Goal: Ask a question

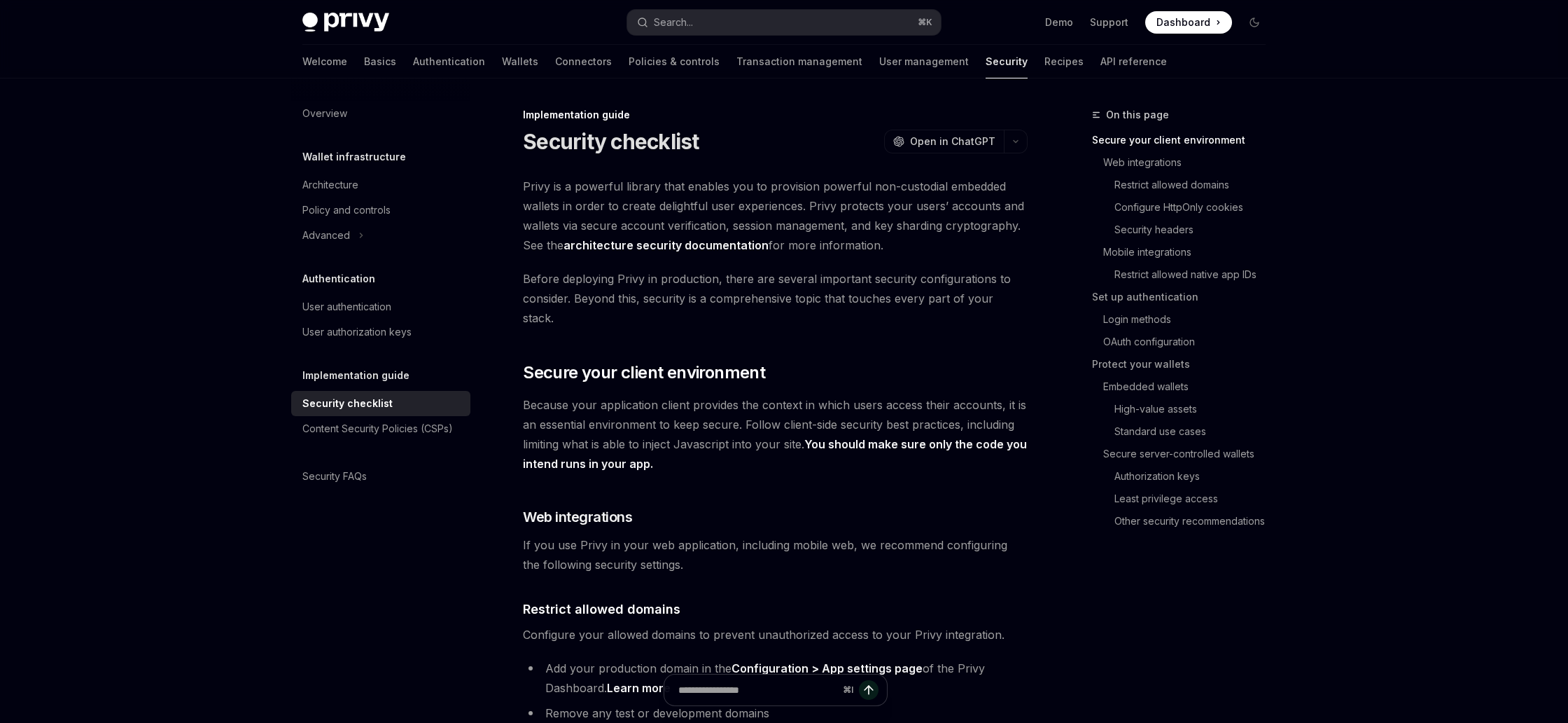
type textarea "*"
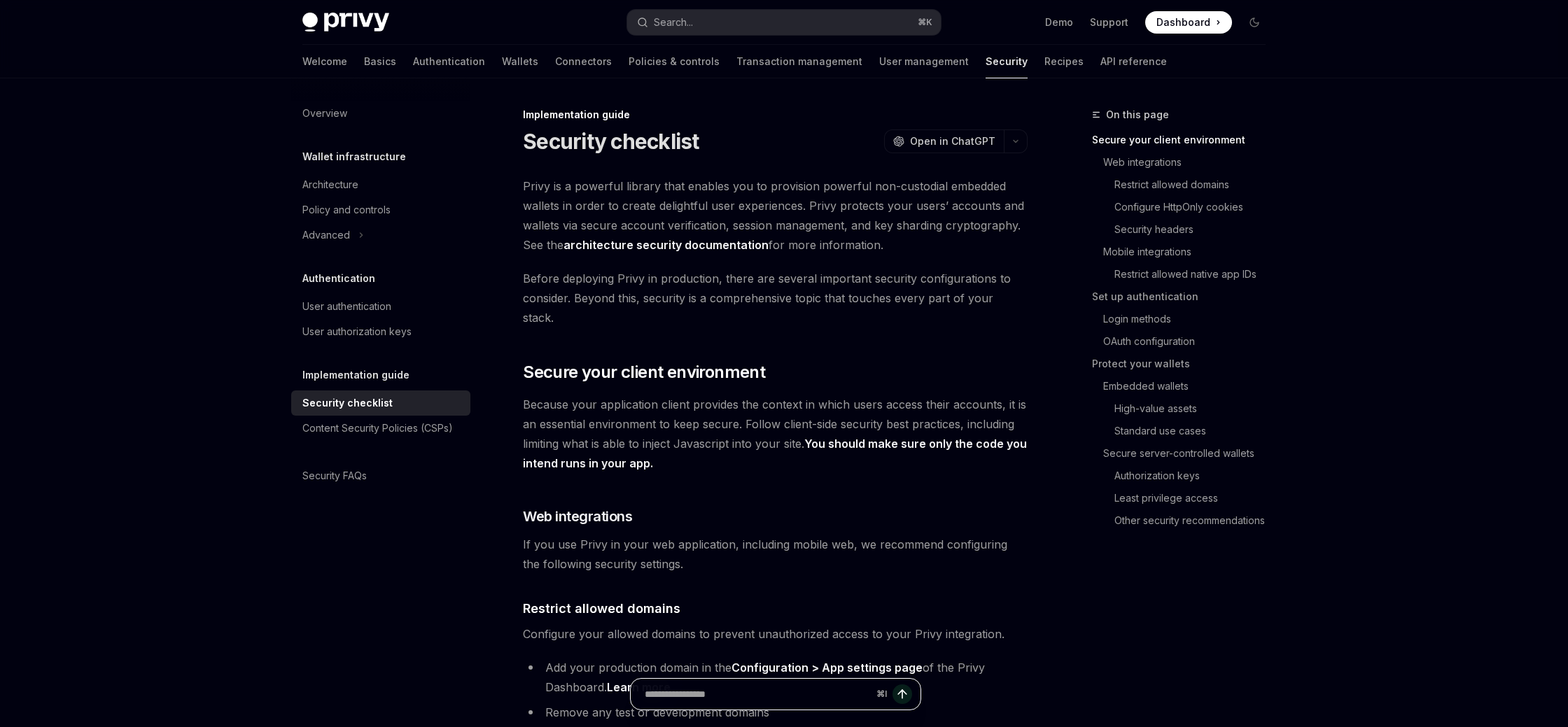
click at [770, 703] on input "Ask a question..." at bounding box center [758, 694] width 226 height 31
type input "**********"
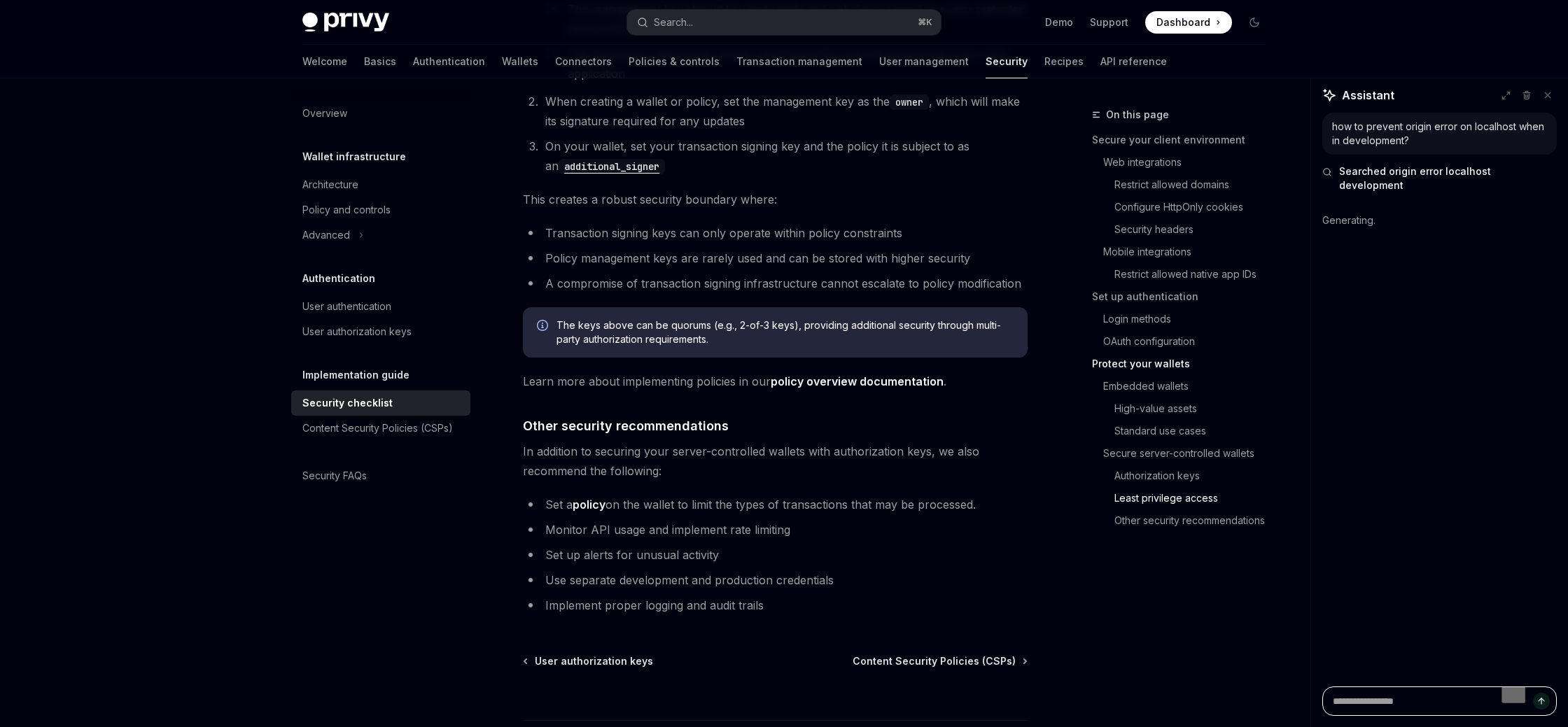
scroll to position [3090, 0]
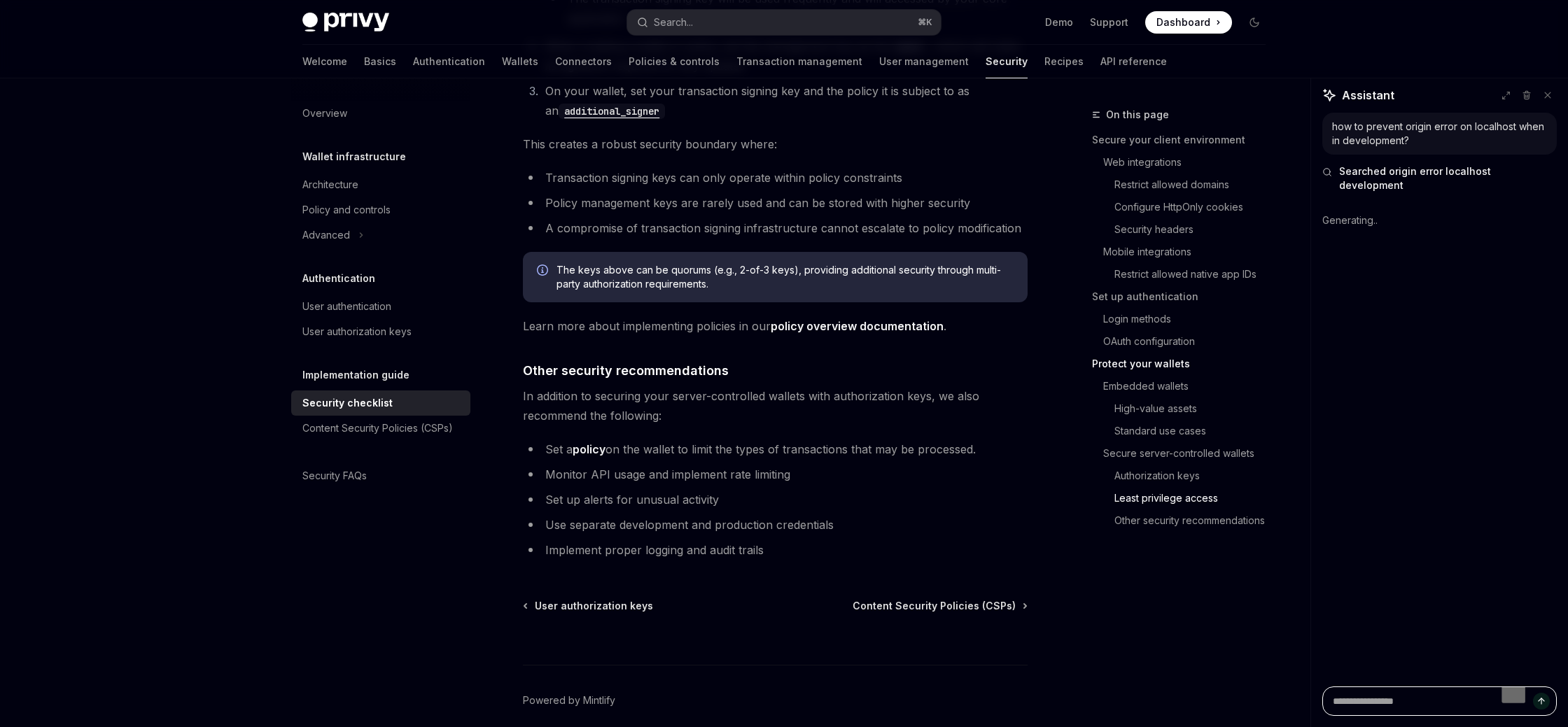
click at [1419, 703] on textarea "To enrich screen reader interactions, please activate Accessibility in Grammarl…" at bounding box center [1439, 701] width 234 height 30
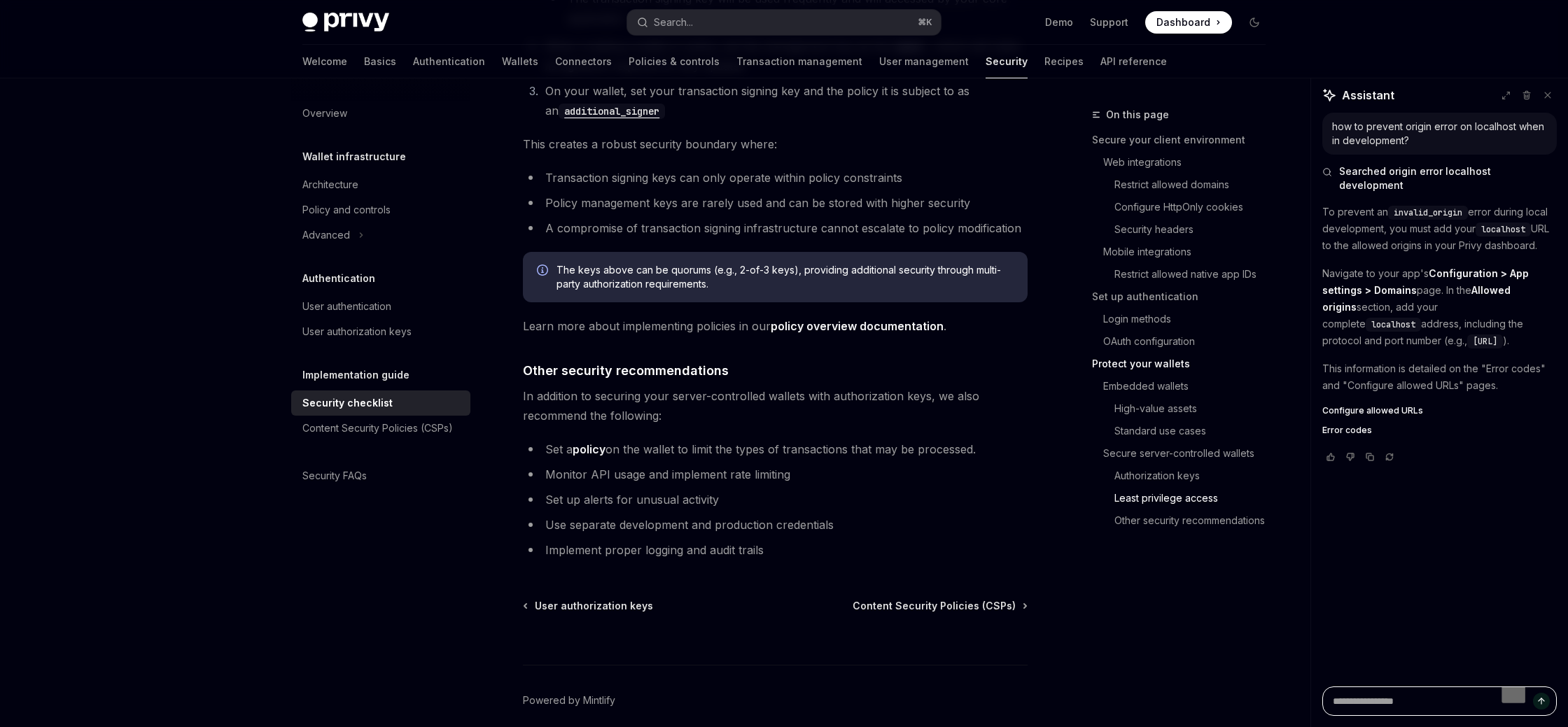
type textarea "*"
drag, startPoint x: 1327, startPoint y: 326, endPoint x: 1433, endPoint y: 323, distance: 106.0
click at [1472, 335] on span "[URL]" at bounding box center [1484, 341] width 24 height 11
copy span "[URL]"
